Goal: Information Seeking & Learning: Learn about a topic

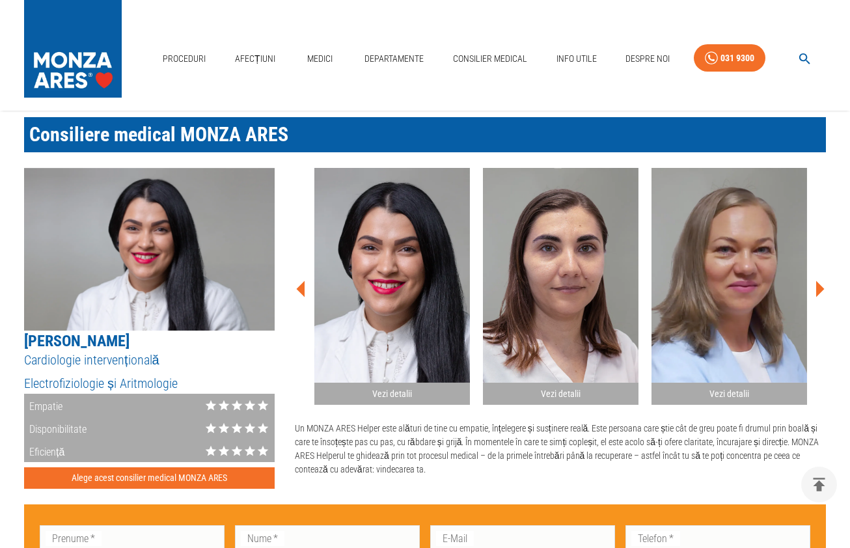
click at [818, 276] on div "Vezi detalii Vezi detalii Vezi detalii Vezi detalii Vezi detalii Vezi detalii V…" at bounding box center [560, 290] width 531 height 245
click at [819, 290] on icon at bounding box center [821, 289] width 8 height 16
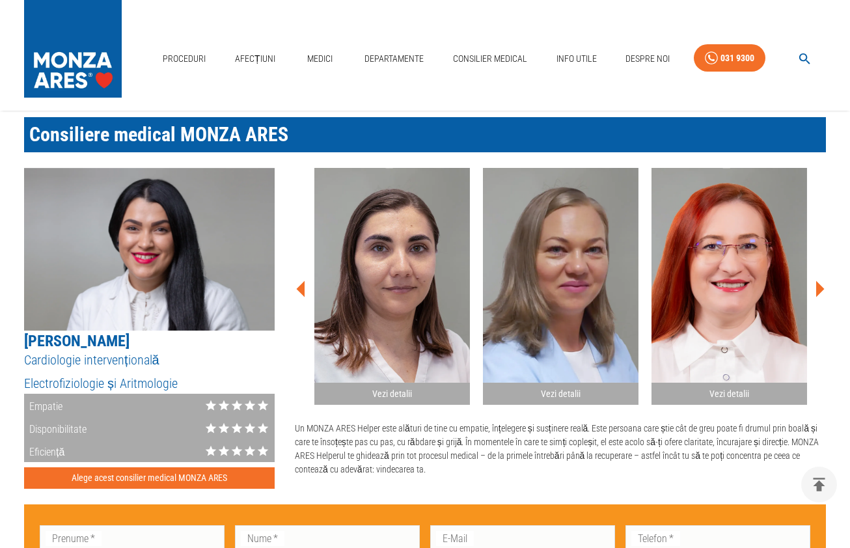
click at [819, 290] on icon at bounding box center [821, 289] width 8 height 16
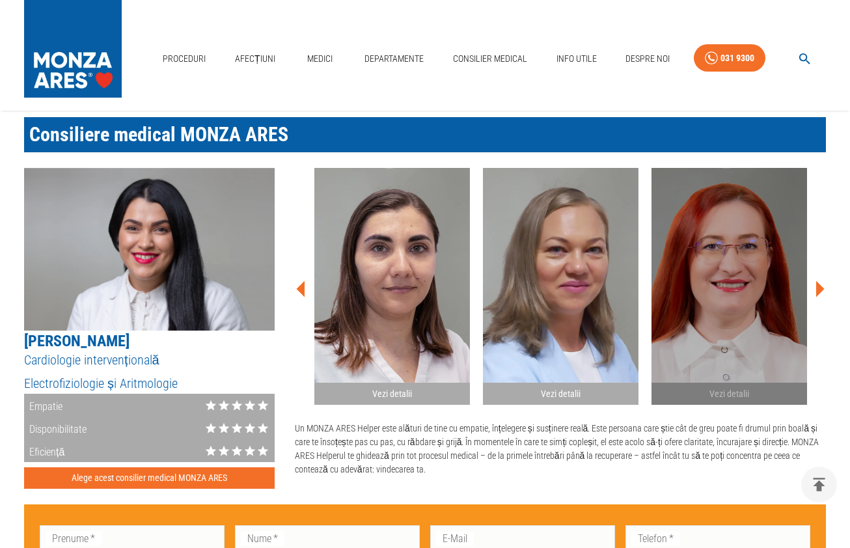
click at [750, 300] on img "button" at bounding box center [730, 275] width 156 height 215
